Goal: Information Seeking & Learning: Learn about a topic

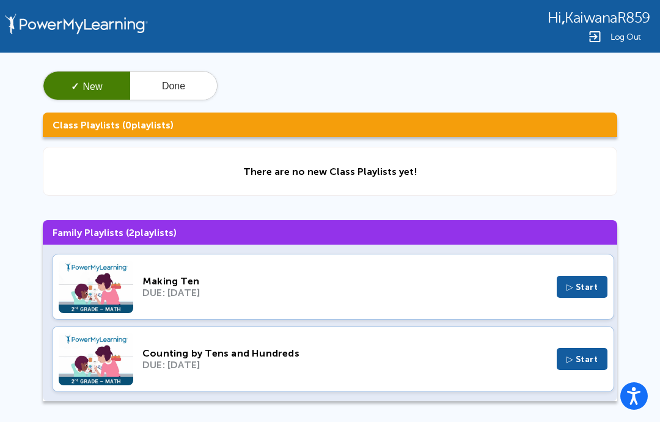
click at [73, 295] on img at bounding box center [96, 286] width 75 height 53
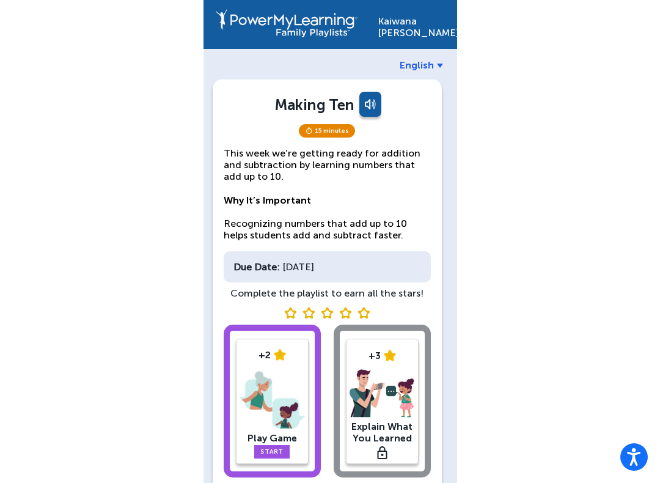
scroll to position [51, 0]
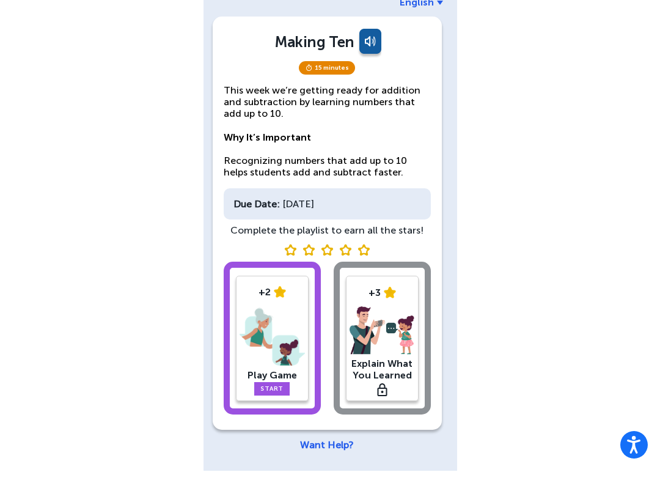
click at [278, 394] on link "Start" at bounding box center [271, 400] width 35 height 13
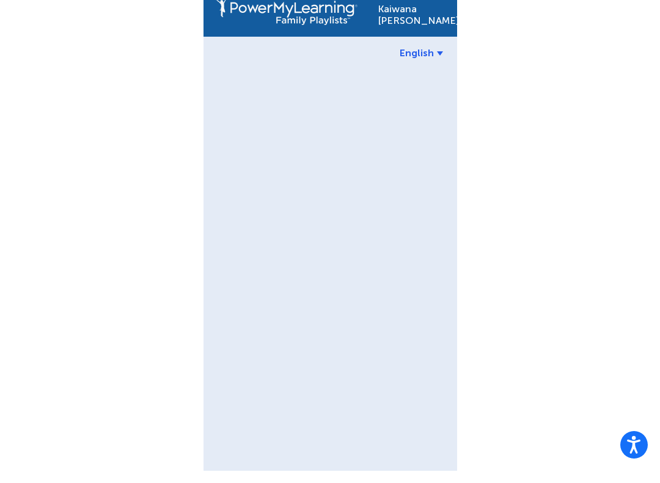
scroll to position [12, 0]
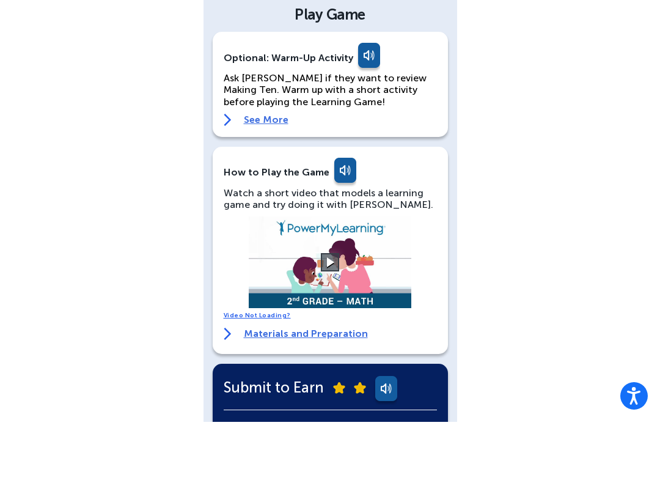
click at [322, 314] on button at bounding box center [330, 323] width 18 height 18
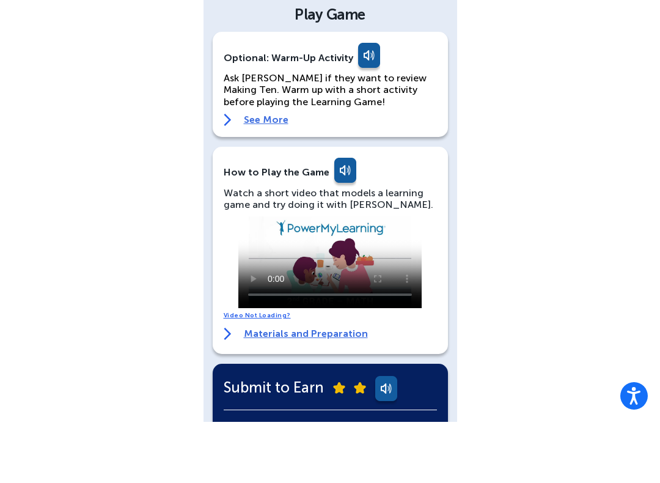
click at [369, 278] on video at bounding box center [329, 324] width 183 height 92
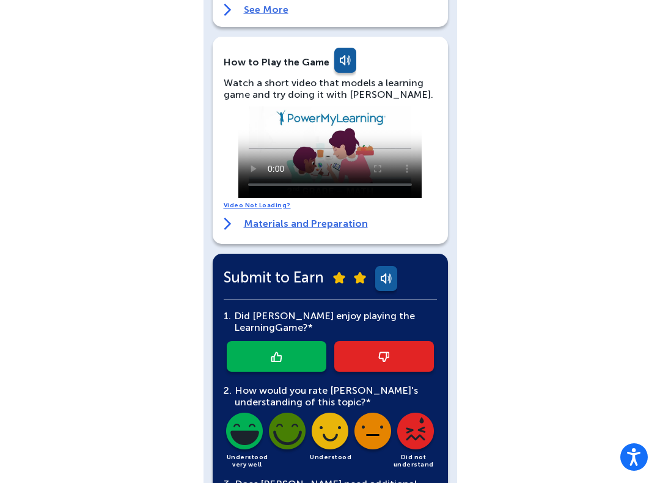
scroll to position [179, 0]
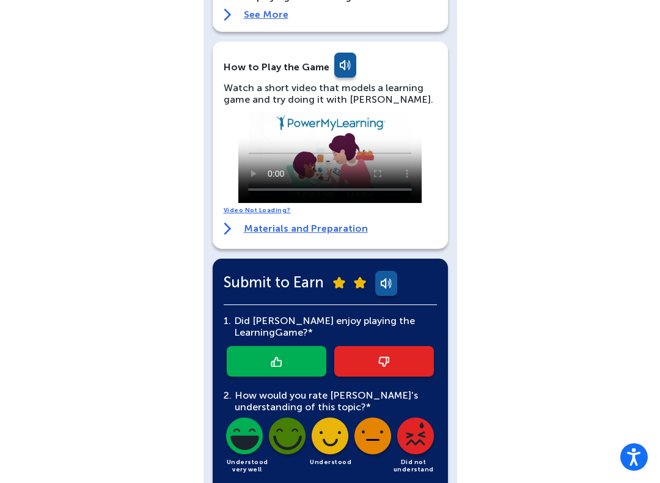
click at [340, 53] on link at bounding box center [344, 67] width 24 height 29
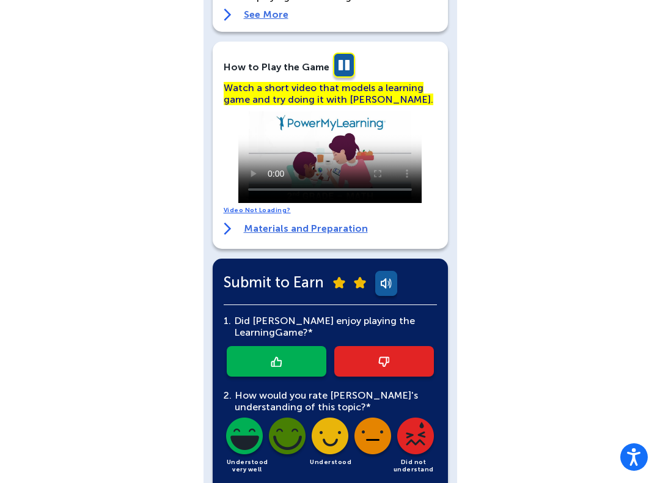
click at [327, 172] on video at bounding box center [329, 157] width 183 height 92
click at [329, 152] on video at bounding box center [329, 157] width 183 height 92
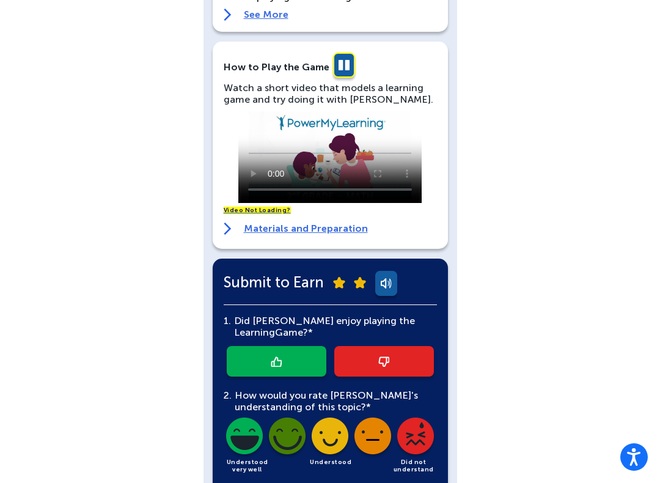
click at [345, 62] on link at bounding box center [344, 67] width 24 height 29
click at [337, 63] on link at bounding box center [344, 67] width 24 height 29
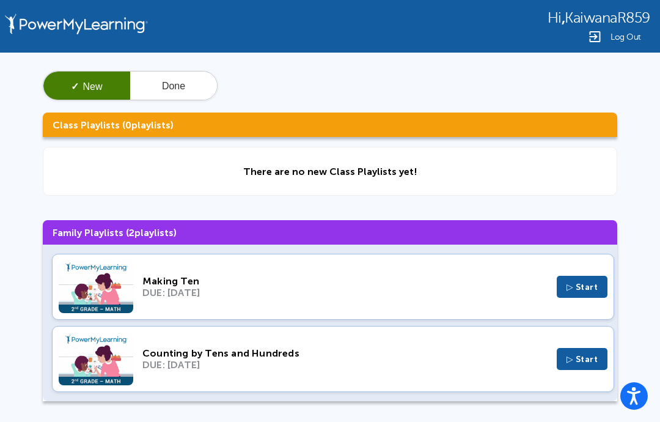
click at [352, 316] on div "Making Ten DUE: [DATE] ▷ Start" at bounding box center [333, 287] width 562 height 66
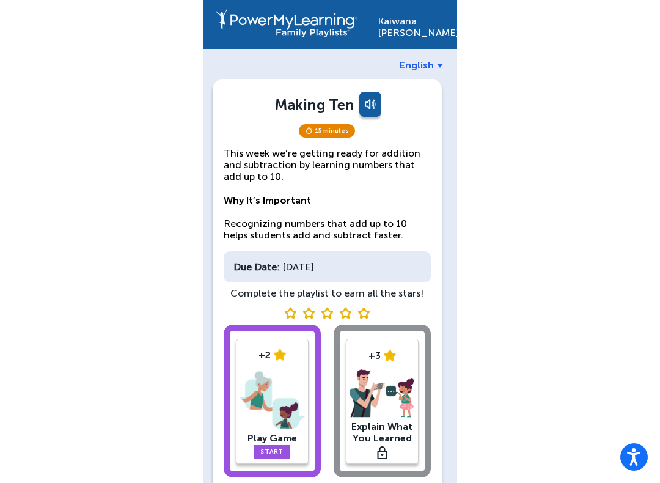
click at [364, 106] on link at bounding box center [369, 106] width 24 height 29
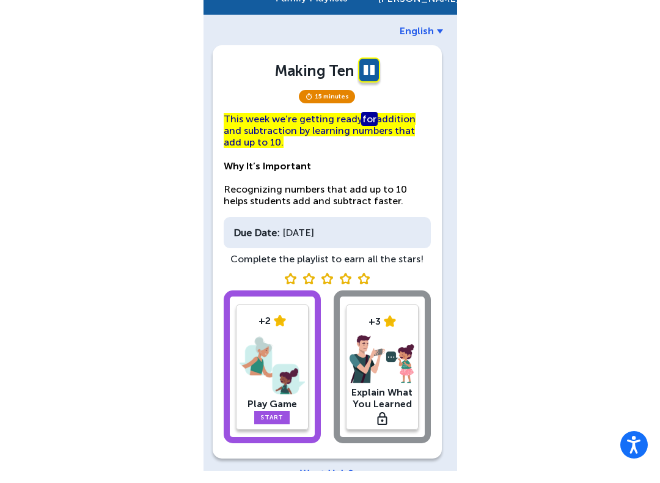
scroll to position [51, 0]
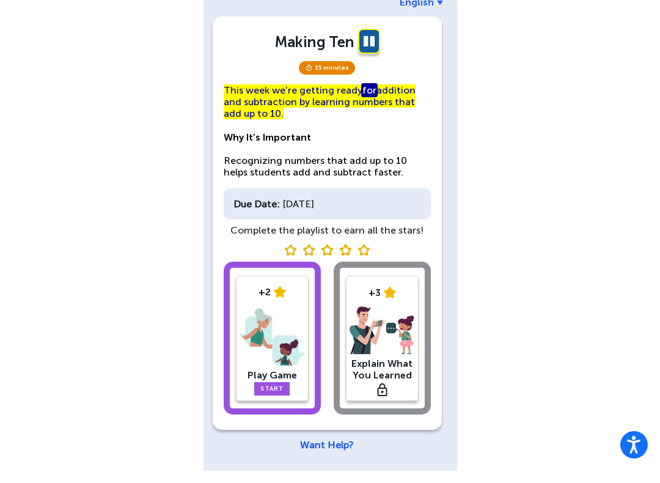
click at [267, 394] on link "Start" at bounding box center [271, 400] width 35 height 13
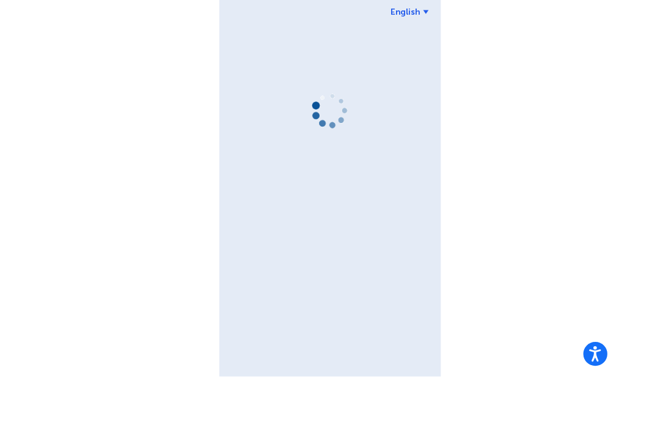
scroll to position [12, 0]
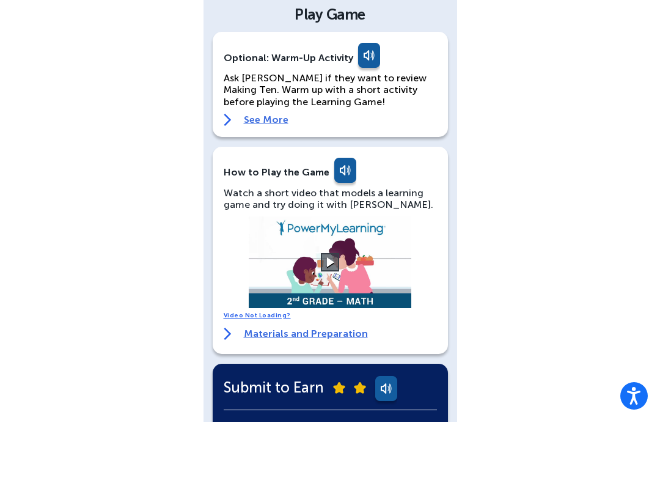
click at [331, 314] on button at bounding box center [330, 323] width 18 height 18
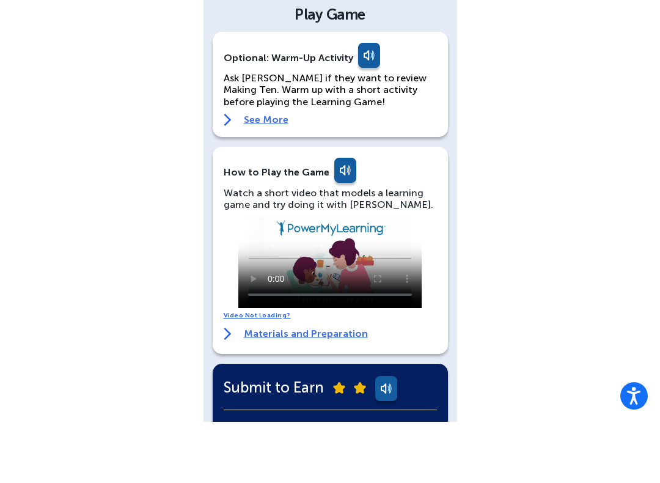
click at [324, 286] on video at bounding box center [329, 324] width 183 height 92
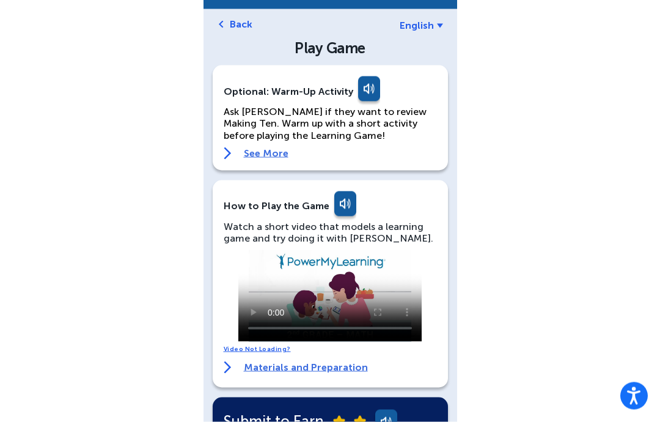
scroll to position [41, 0]
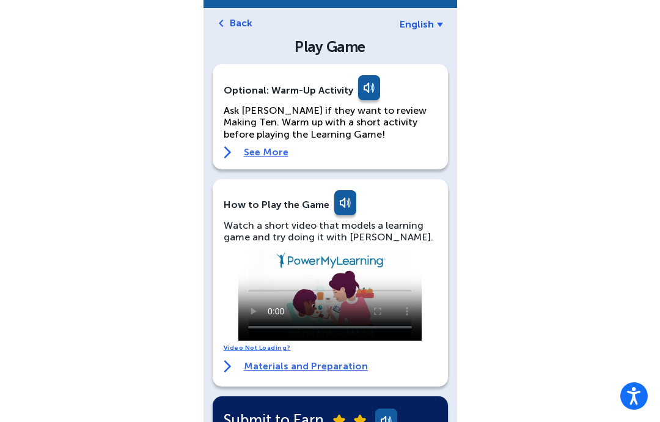
click at [279, 146] on link "See More" at bounding box center [330, 152] width 213 height 12
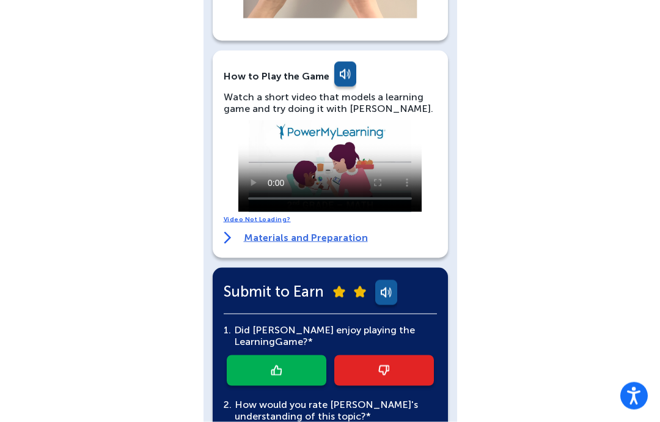
scroll to position [586, 0]
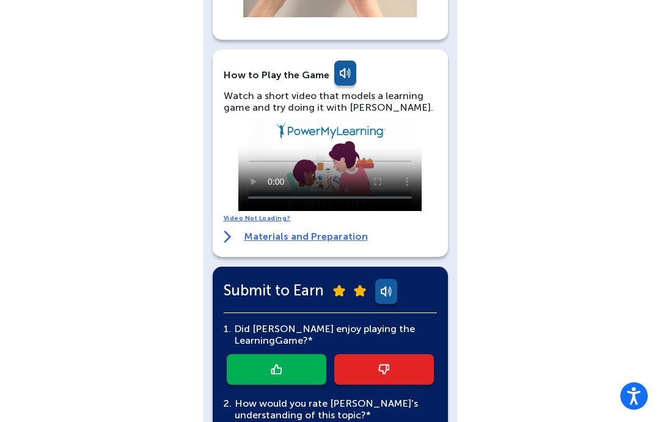
click at [341, 230] on link "Materials and Preparation" at bounding box center [296, 236] width 144 height 12
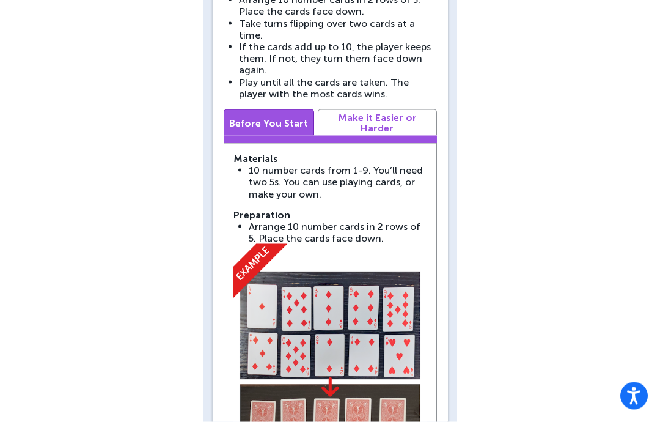
scroll to position [868, 0]
click at [393, 109] on link "Make it Easier or Harder" at bounding box center [377, 122] width 119 height 26
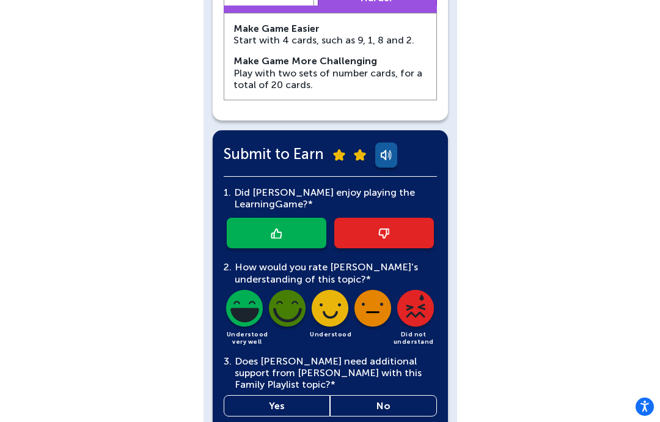
scroll to position [881, 0]
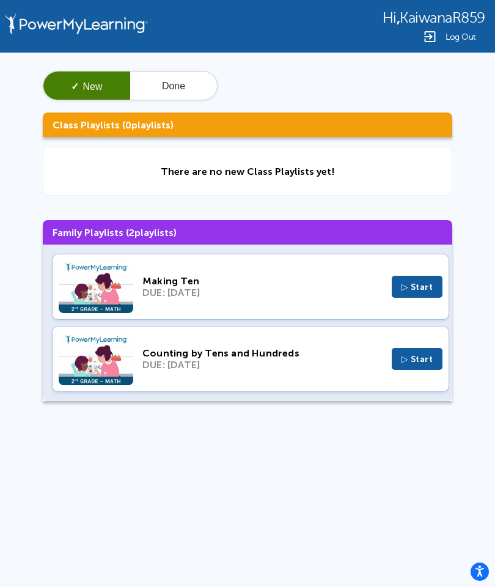
click at [177, 84] on button "Done" at bounding box center [173, 86] width 87 height 29
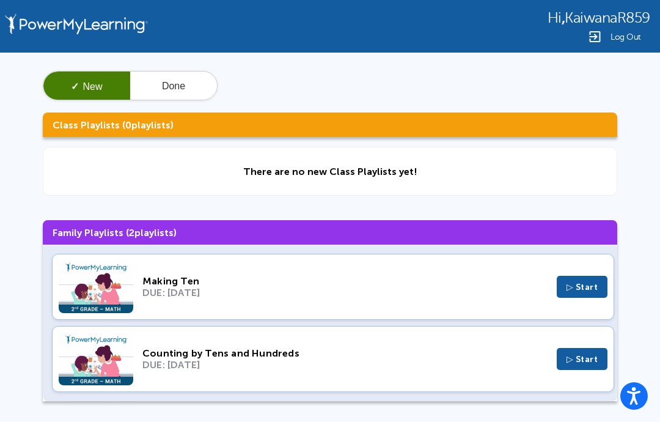
click at [188, 82] on button "Done" at bounding box center [173, 86] width 87 height 29
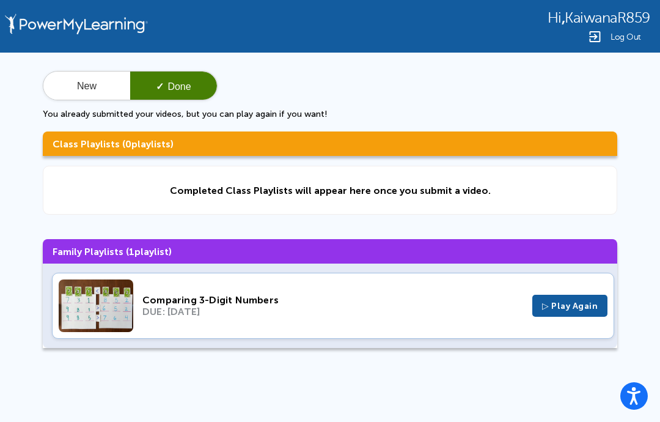
click at [108, 80] on button "New" at bounding box center [86, 86] width 87 height 29
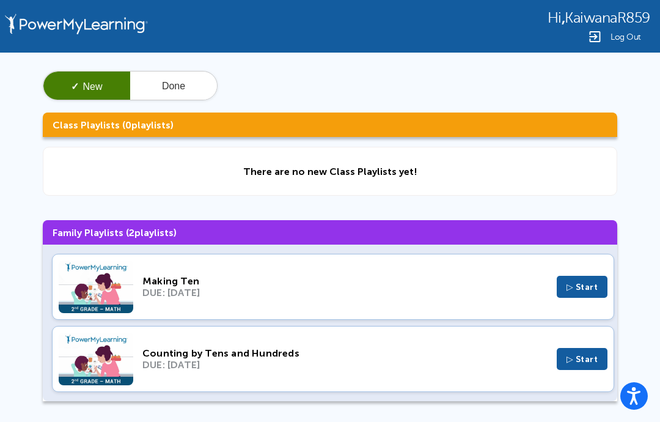
click at [297, 378] on div "Counting by Tens and Hundreds DUE: [DATE] ▷ Start" at bounding box center [333, 359] width 562 height 66
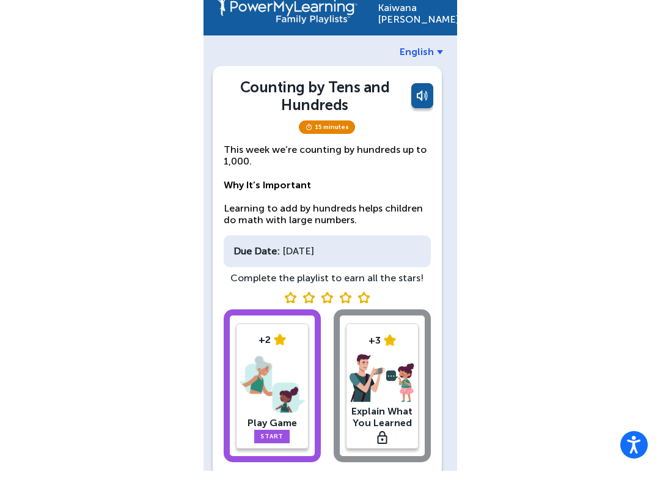
scroll to position [49, 0]
